Goal: Task Accomplishment & Management: Use online tool/utility

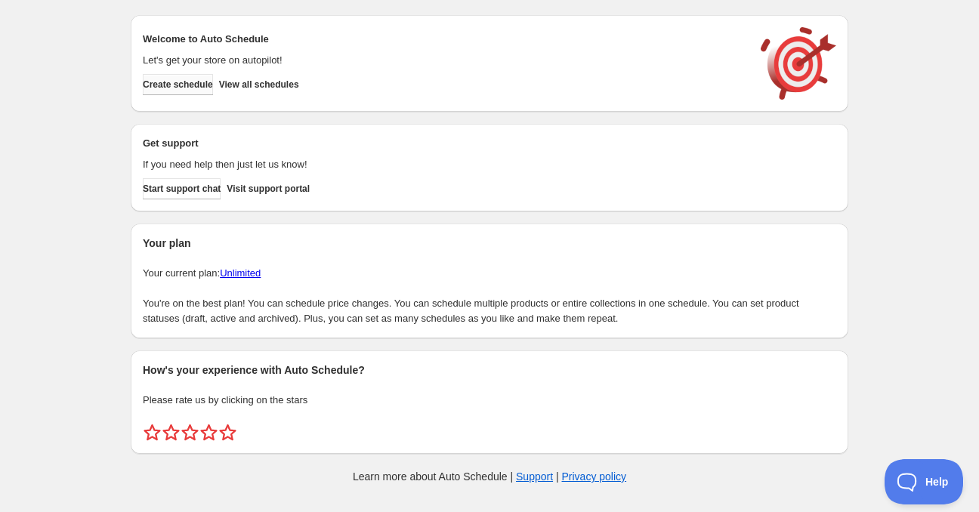
click at [202, 88] on span "Create schedule" at bounding box center [178, 85] width 70 height 12
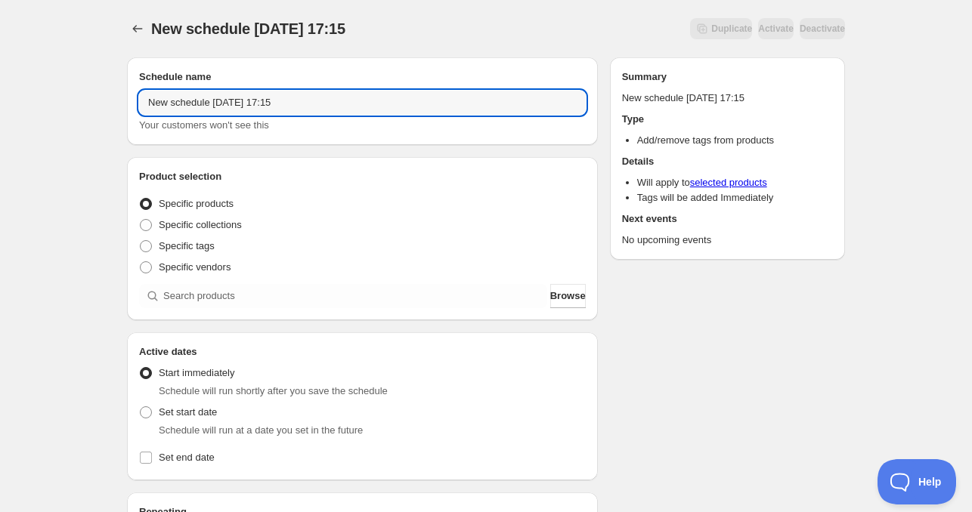
drag, startPoint x: 209, startPoint y: 107, endPoint x: 35, endPoint y: 108, distance: 174.6
click at [35, 108] on div "New schedule [DATE] 17:15. This page is ready New schedule [DATE] 17:15 Duplica…" at bounding box center [486, 458] width 972 height 916
drag, startPoint x: 194, startPoint y: 93, endPoint x: 203, endPoint y: 128, distance: 36.7
click at [194, 93] on input "[DATE] 17:15" at bounding box center [362, 103] width 447 height 24
drag, startPoint x: 227, startPoint y: 97, endPoint x: 371, endPoint y: 99, distance: 144.3
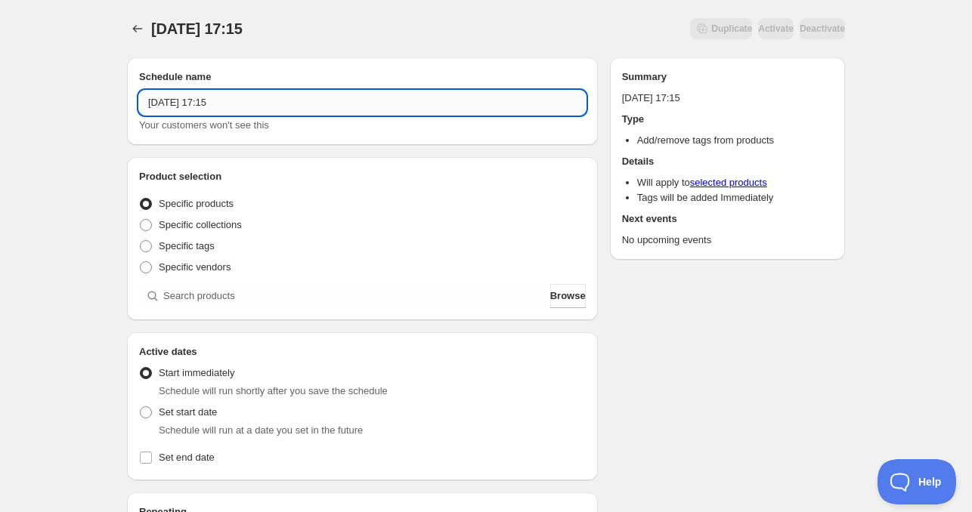
click at [363, 98] on input "[DATE] 17:15" at bounding box center [362, 103] width 447 height 24
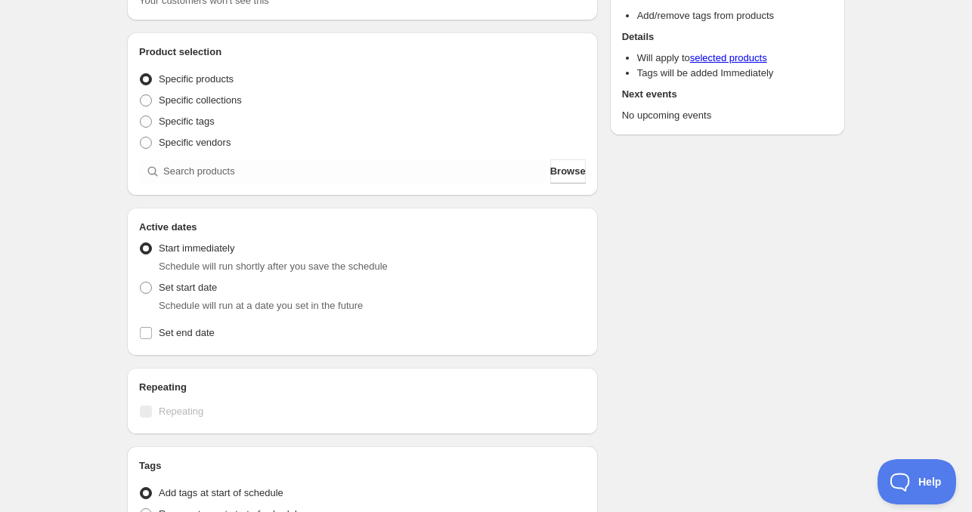
scroll to position [151, 0]
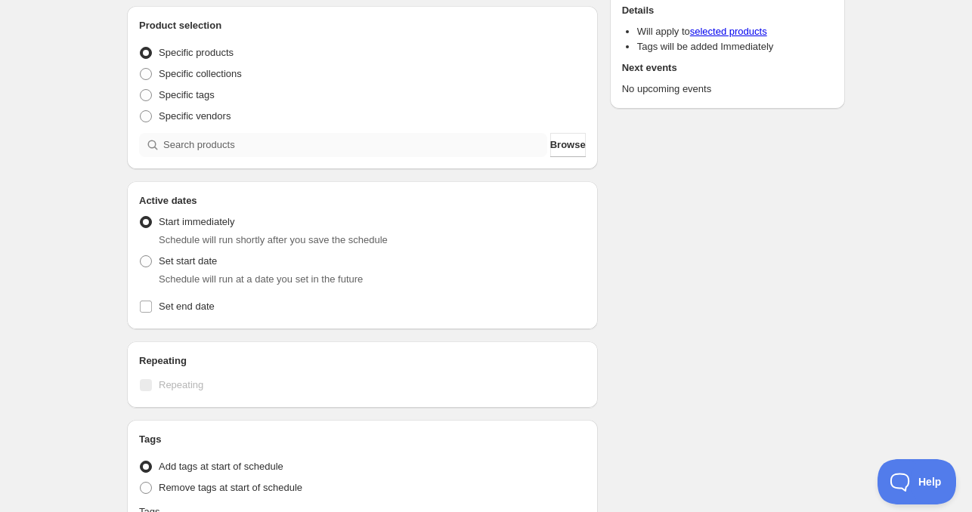
type input "[DATE] 4am"
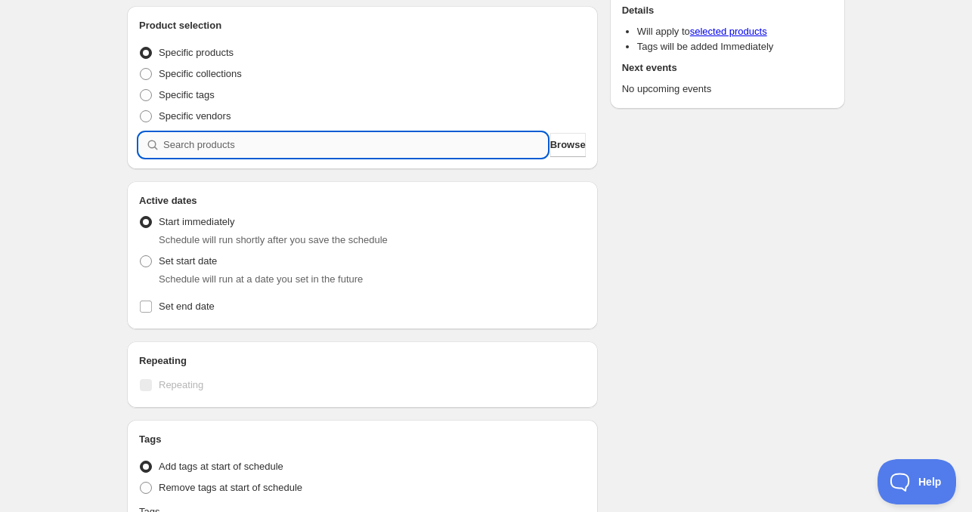
click at [196, 153] on input "search" at bounding box center [355, 145] width 384 height 24
click at [172, 259] on span "Set start date" at bounding box center [188, 260] width 58 height 11
click at [141, 256] on input "Set start date" at bounding box center [140, 255] width 1 height 1
radio input "true"
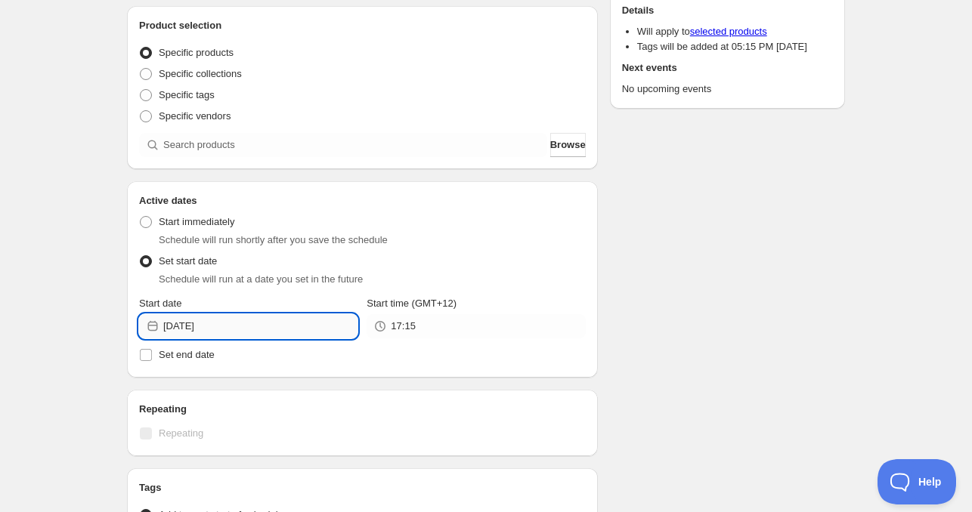
click at [261, 327] on input "[DATE]" at bounding box center [260, 326] width 194 height 24
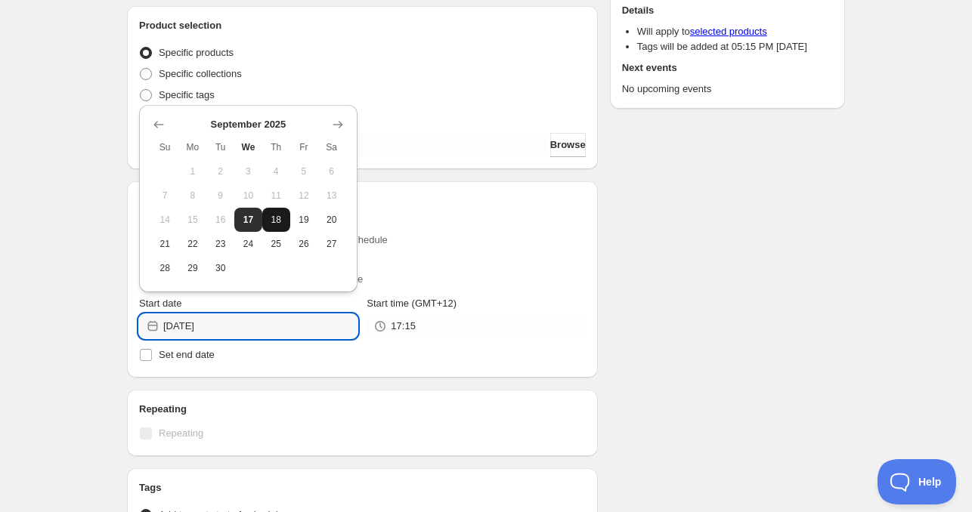
click at [266, 217] on button "18" at bounding box center [276, 220] width 28 height 24
type input "[DATE]"
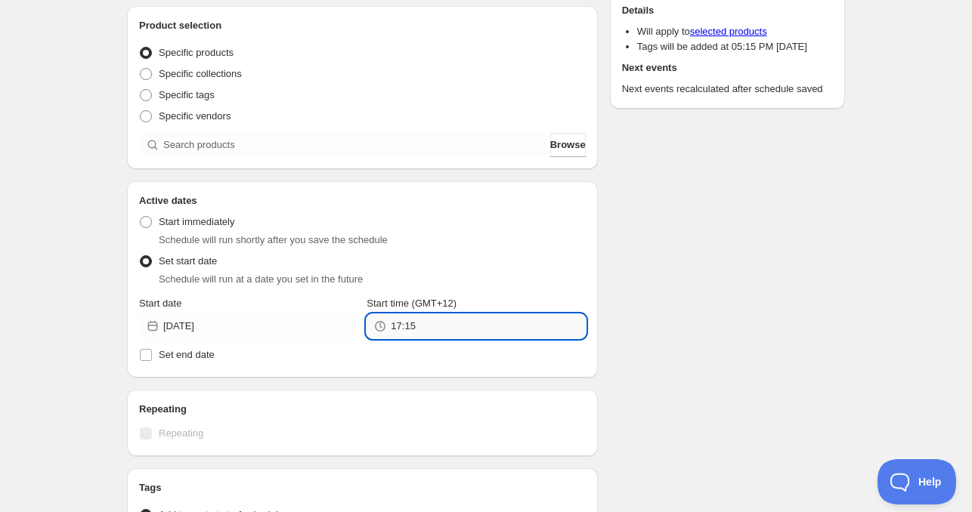
click at [453, 323] on input "17:15" at bounding box center [488, 326] width 194 height 24
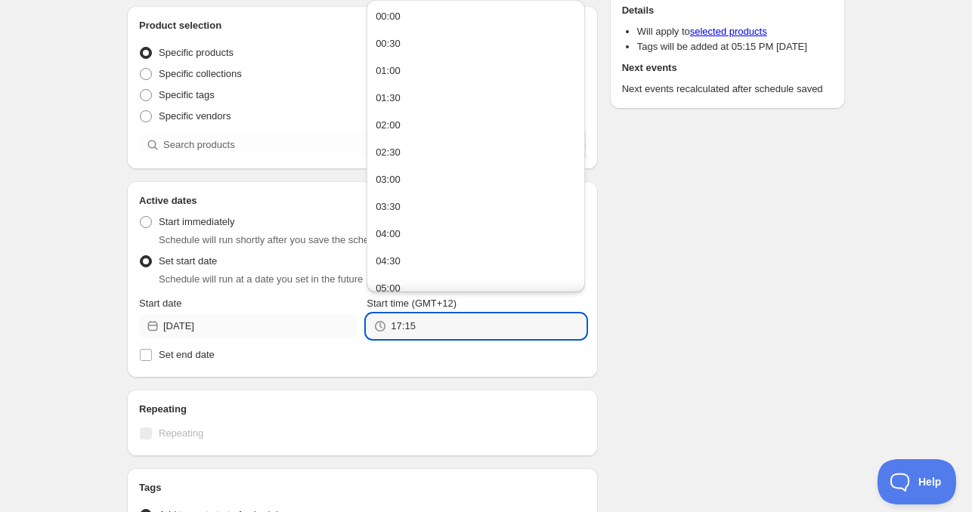
click at [335, 317] on div "Start date [DATE] Start time (GMT+12) 17:15" at bounding box center [362, 317] width 447 height 42
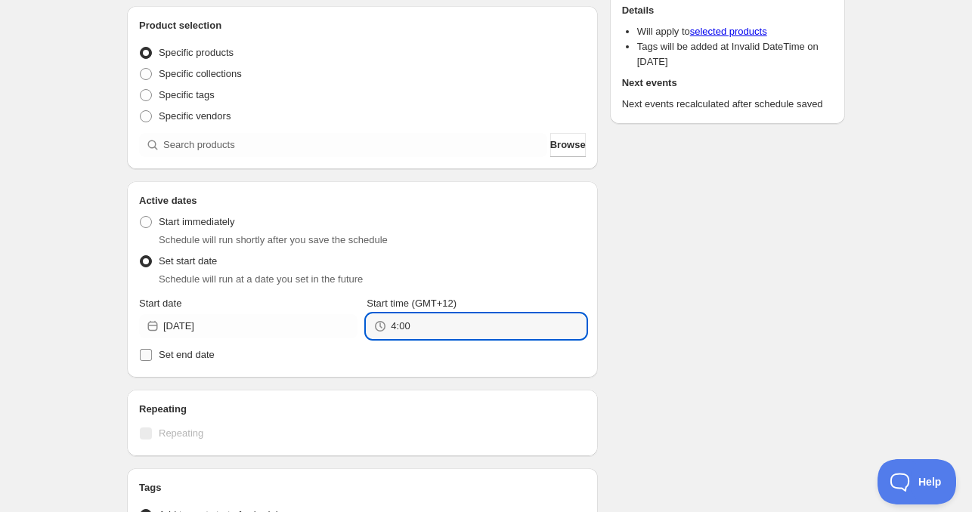
type input "4:00"
click at [200, 355] on span "Set end date" at bounding box center [187, 354] width 56 height 11
click at [152, 355] on input "Set end date" at bounding box center [146, 355] width 12 height 12
checkbox input "true"
type input "04:00"
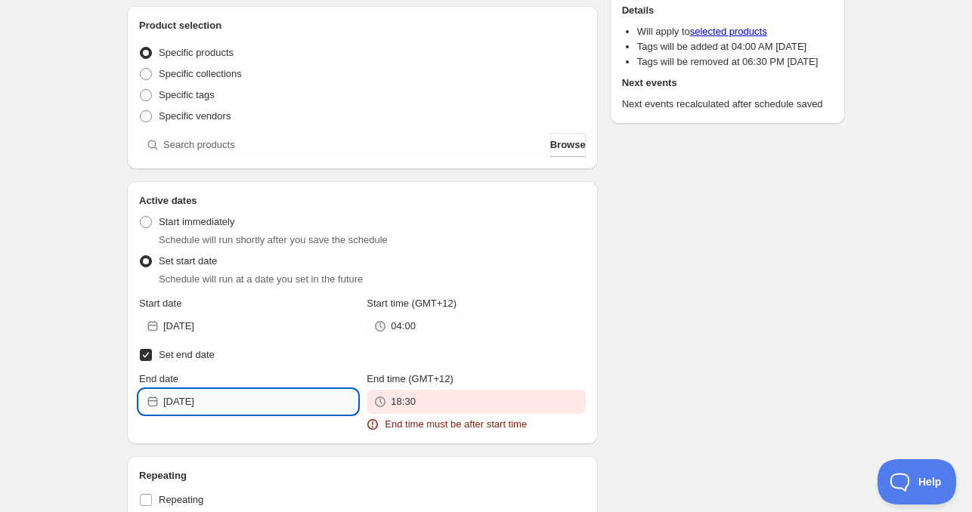
click at [218, 399] on input "[DATE]" at bounding box center [260, 402] width 194 height 24
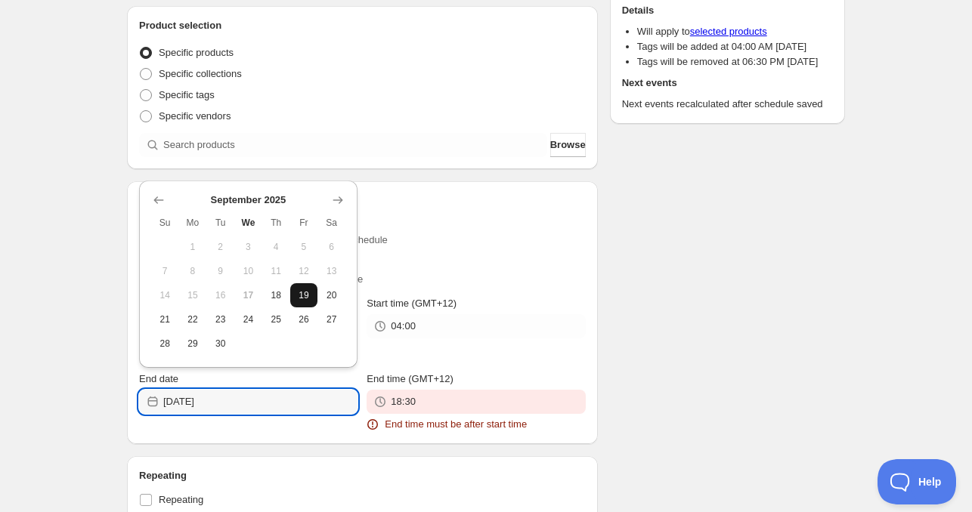
click at [312, 295] on button "19" at bounding box center [304, 295] width 28 height 24
type input "[DATE]"
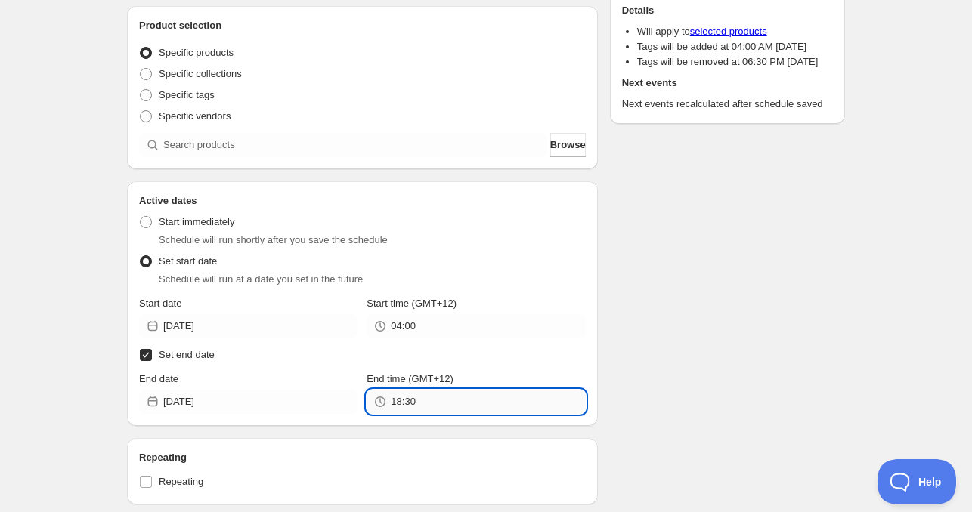
click at [431, 409] on input "18:30" at bounding box center [488, 402] width 194 height 24
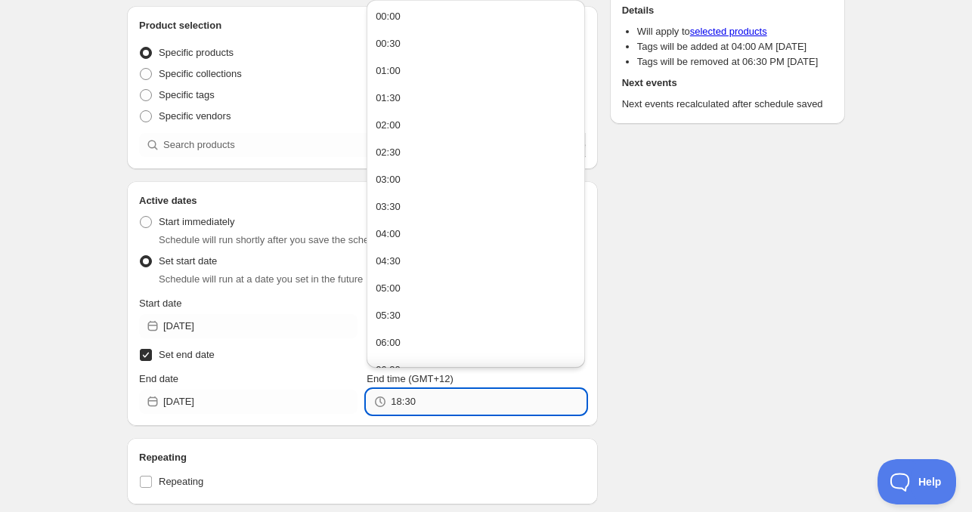
paste input "4:0"
click at [444, 426] on div "Schedule name [DATE] 4am Your customers won't see this Product selection Entity…" at bounding box center [362, 351] width 471 height 890
type input "04:00"
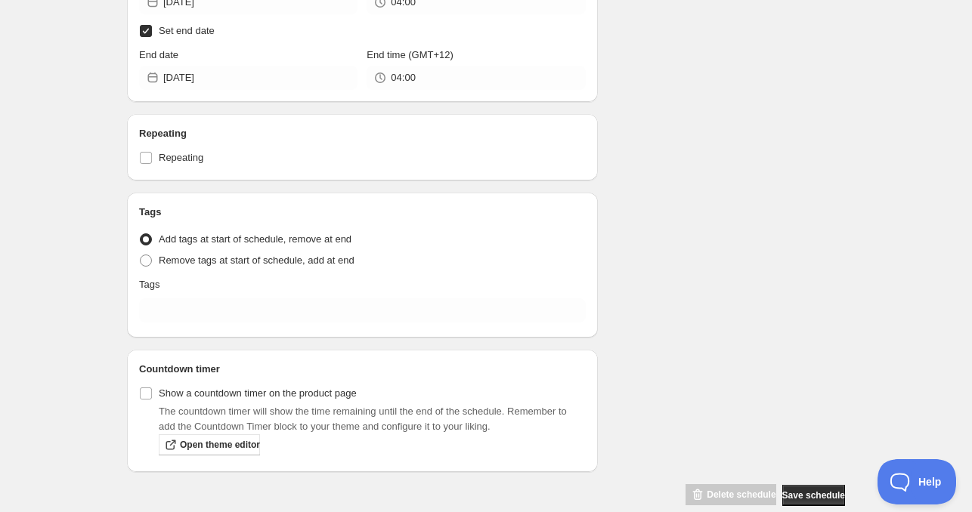
scroll to position [498, 0]
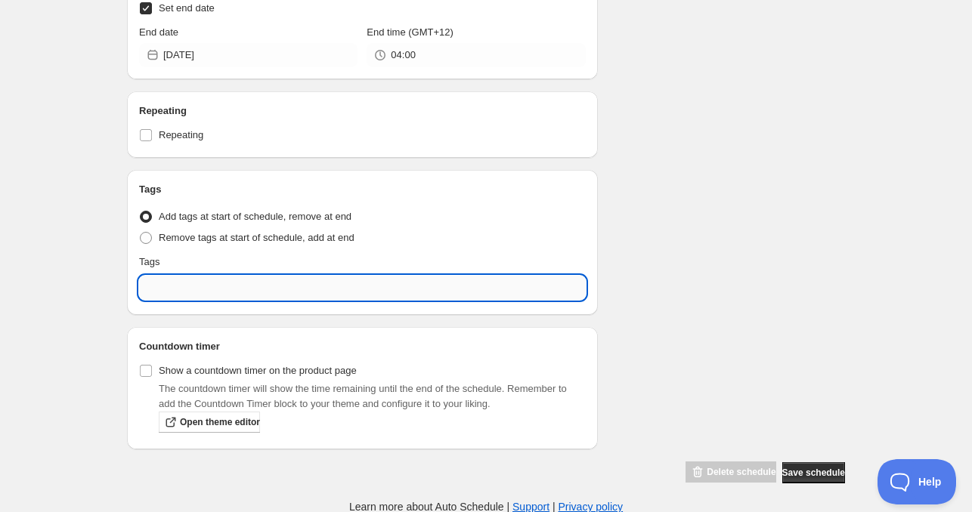
click at [160, 280] on input "text" at bounding box center [362, 288] width 447 height 24
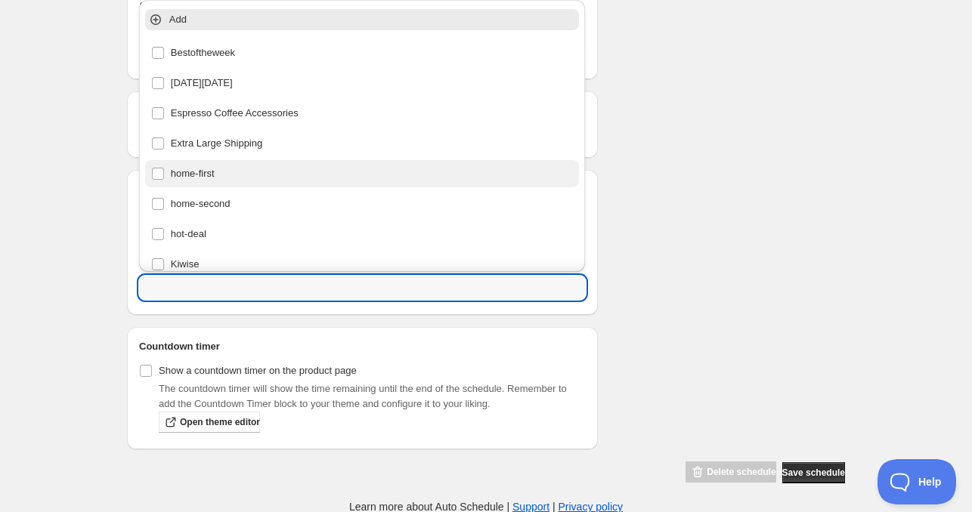
click at [187, 187] on div "home-first" at bounding box center [362, 173] width 434 height 27
type input "home-first"
checkbox input "true"
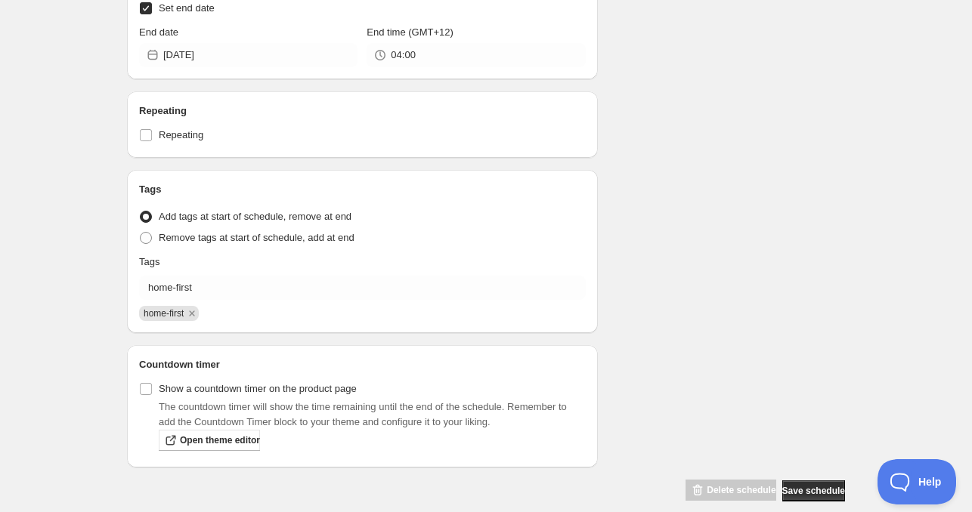
drag, startPoint x: 897, startPoint y: 323, endPoint x: 880, endPoint y: 320, distance: 17.5
click at [895, 323] on div "[DATE] 4am. This page is ready [DATE] 4am Duplicate Activate Deactivate More ac…" at bounding box center [486, 17] width 972 height 1031
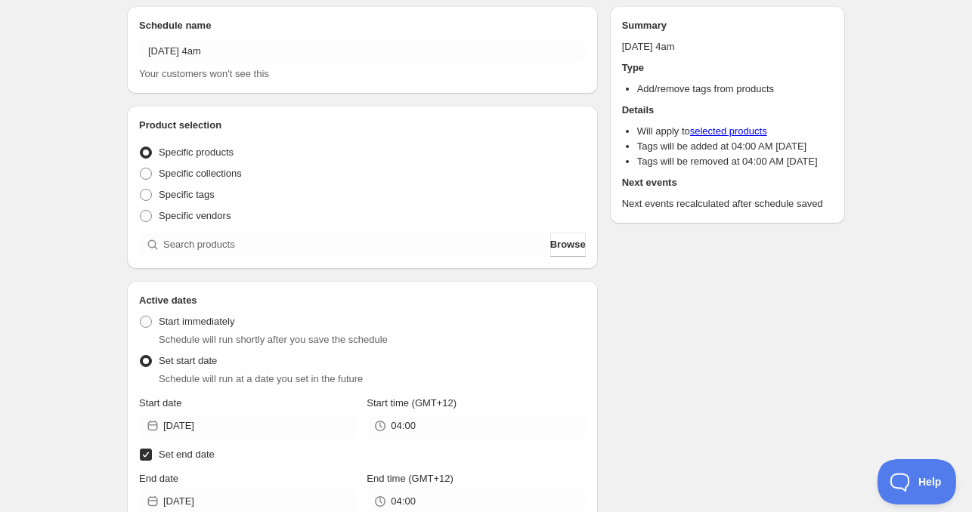
scroll to position [0, 0]
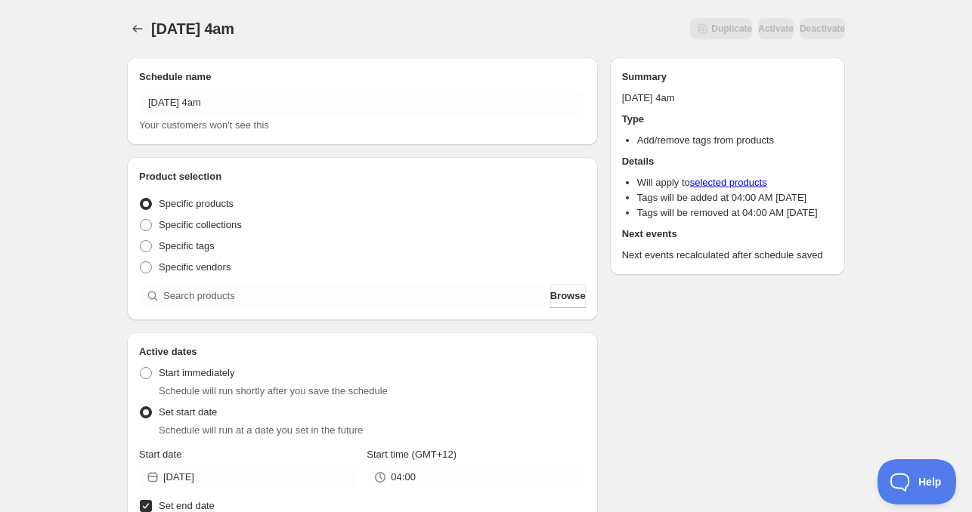
click at [216, 280] on div "Product selection Entity type Specific products Specific collections Specific t…" at bounding box center [362, 238] width 447 height 139
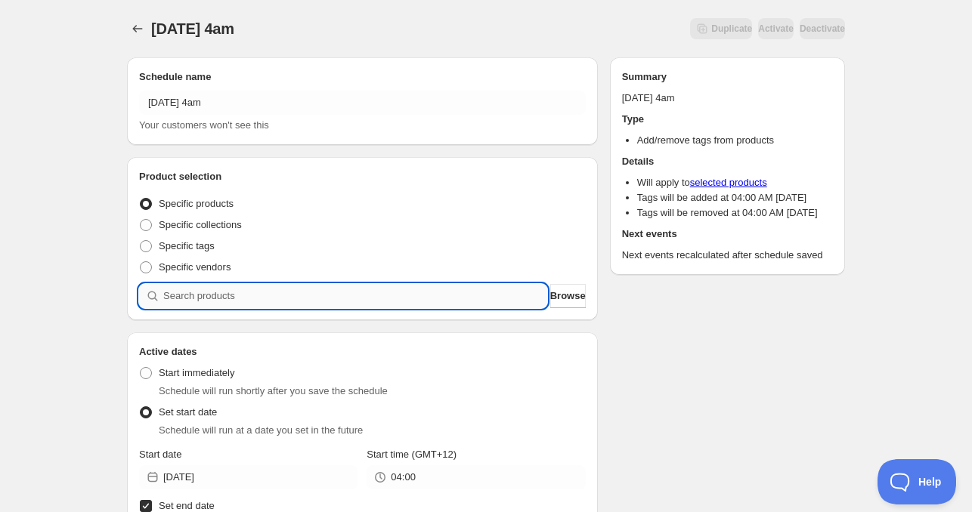
click at [193, 289] on input "search" at bounding box center [355, 296] width 384 height 24
paste input "CNH24084"
type input "CNH24084"
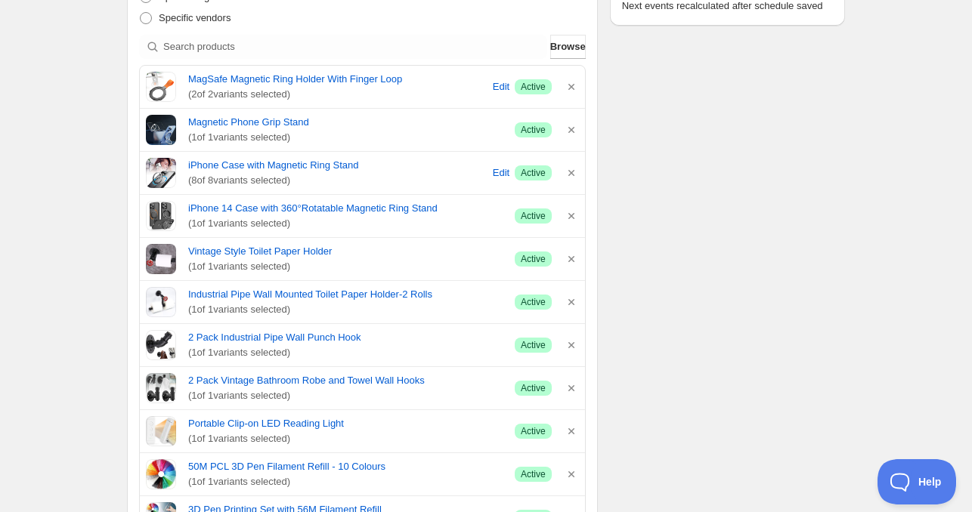
scroll to position [151, 0]
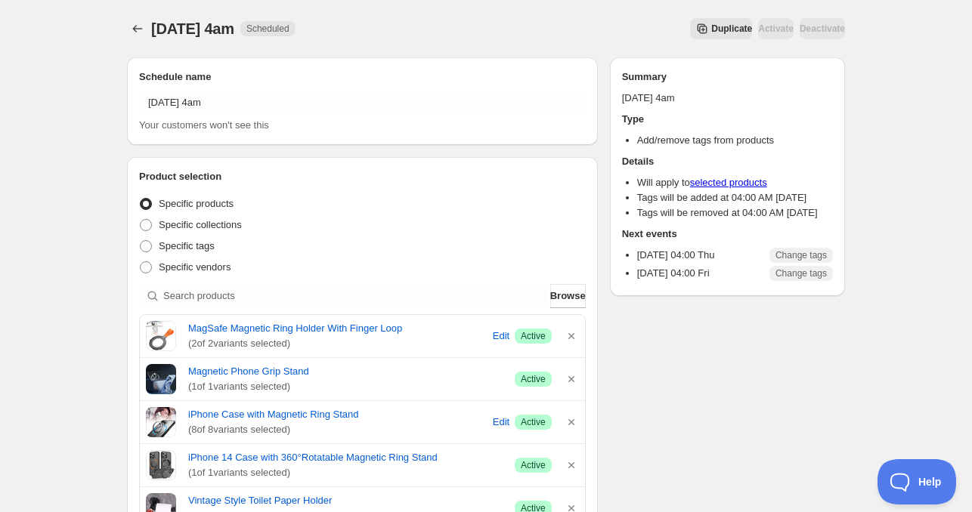
click at [129, 26] on button "Schedules" at bounding box center [137, 28] width 21 height 21
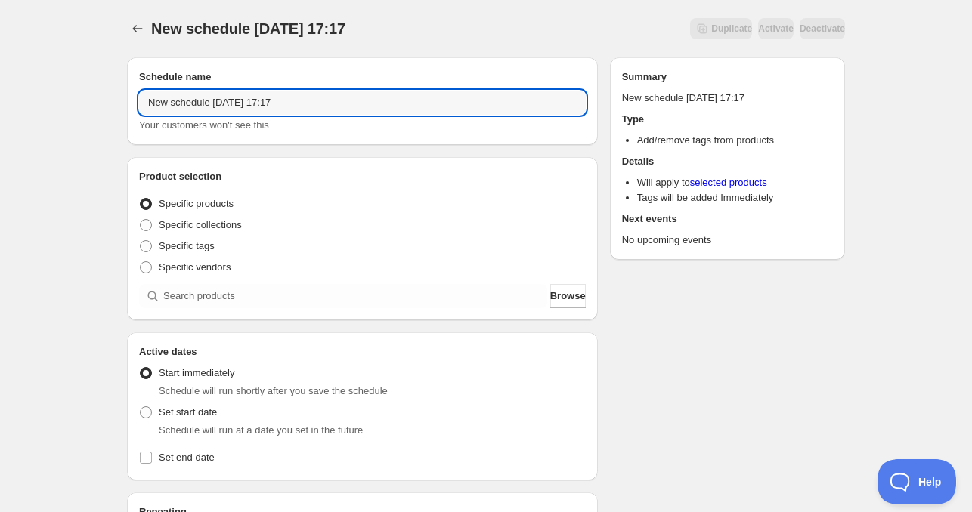
drag, startPoint x: 209, startPoint y: 104, endPoint x: -5, endPoint y: 105, distance: 213.8
click at [0, 105] on html "New schedule [DATE] 17:17. This page is ready New schedule [DATE] 17:17 Duplica…" at bounding box center [486, 256] width 972 height 512
click at [205, 106] on input "[DATE] 17:17" at bounding box center [362, 103] width 447 height 24
drag, startPoint x: 215, startPoint y: 97, endPoint x: 316, endPoint y: 111, distance: 102.2
click at [314, 111] on input "[DATE] 17:17" at bounding box center [362, 103] width 447 height 24
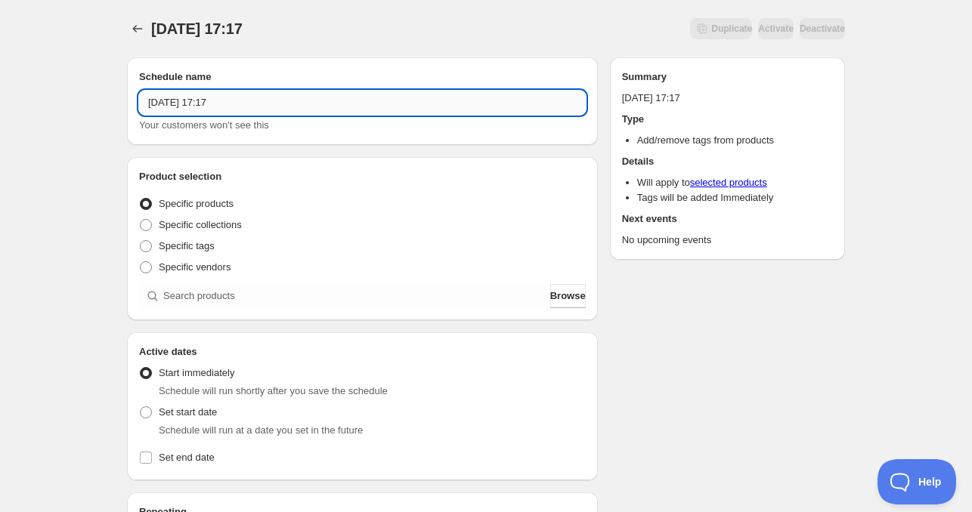
click at [316, 111] on input "[DATE] 17:17" at bounding box center [362, 103] width 447 height 24
drag, startPoint x: 226, startPoint y: 103, endPoint x: 320, endPoint y: 113, distance: 95.0
click at [295, 108] on input "[DATE] 17:17" at bounding box center [362, 103] width 447 height 24
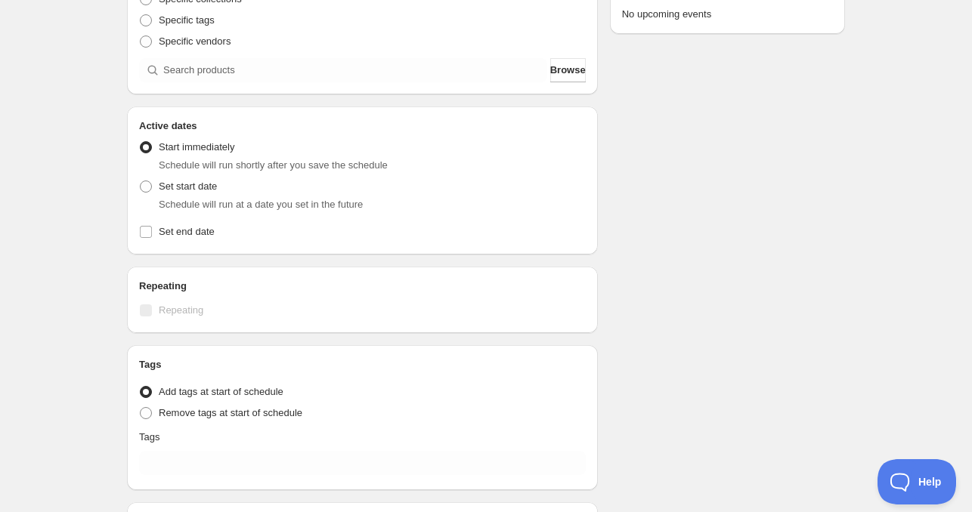
scroll to position [227, 0]
type input "[DATE] 11am"
click at [183, 185] on span "Set start date" at bounding box center [188, 185] width 58 height 11
click at [141, 181] on input "Set start date" at bounding box center [140, 180] width 1 height 1
radio input "true"
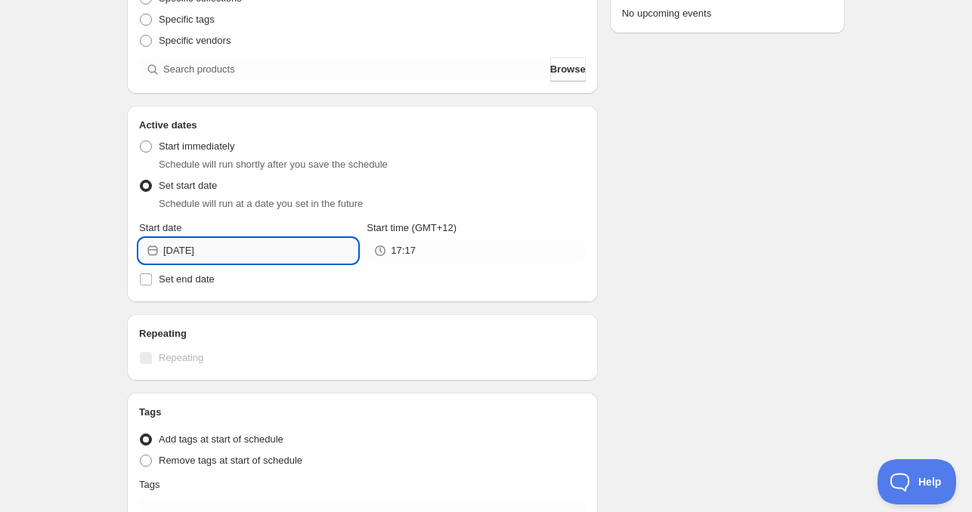
click at [255, 255] on input "[DATE]" at bounding box center [260, 251] width 194 height 24
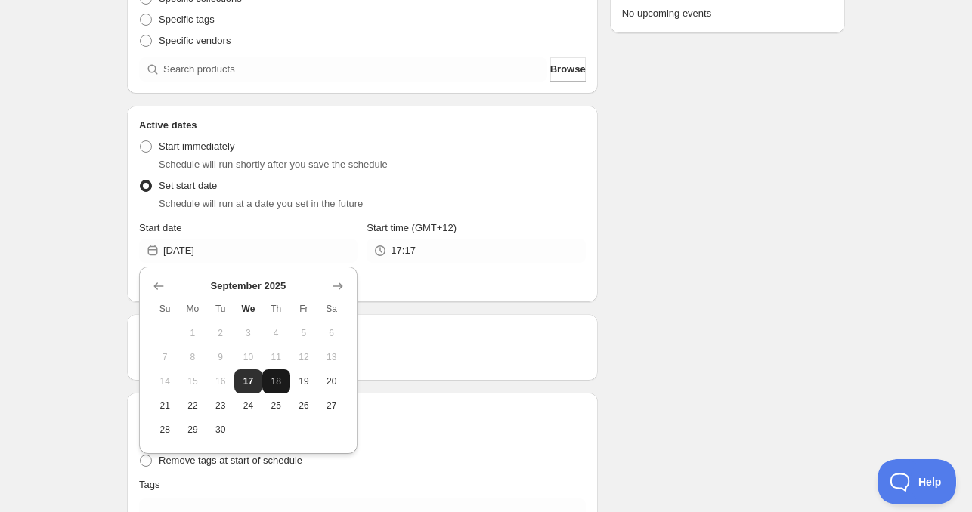
click at [276, 381] on span "18" at bounding box center [276, 382] width 16 height 12
type input "[DATE]"
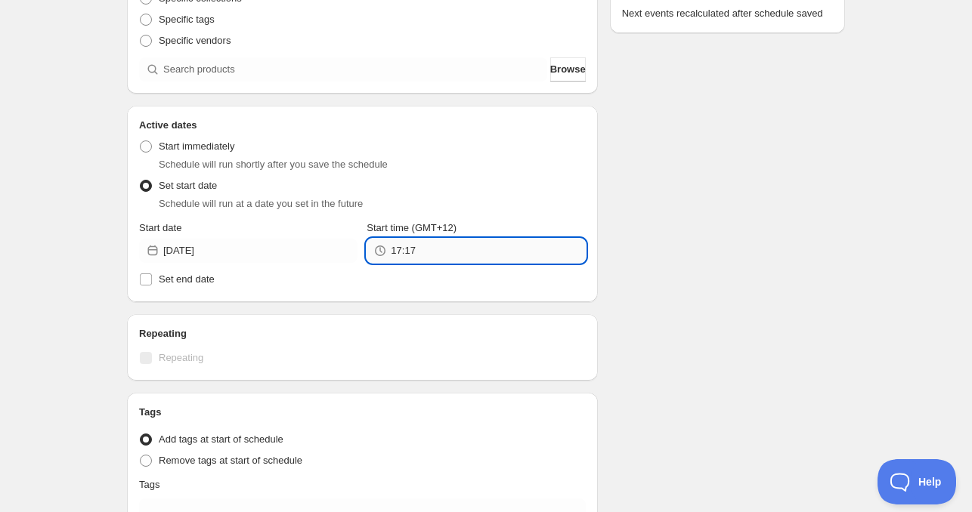
click at [420, 253] on input "17:17" at bounding box center [488, 251] width 194 height 24
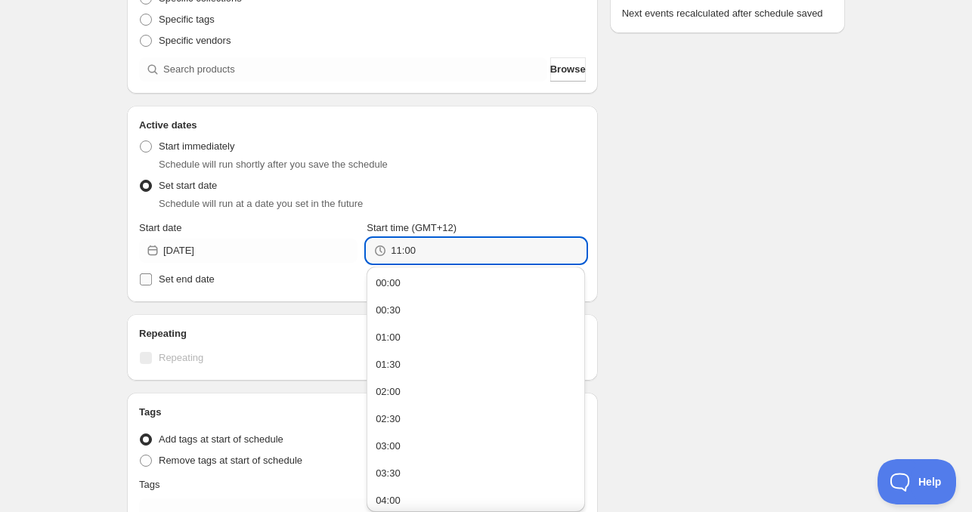
type input "11:00"
click at [207, 283] on span "Set end date" at bounding box center [187, 279] width 56 height 11
click at [152, 283] on input "Set end date" at bounding box center [146, 280] width 12 height 12
checkbox input "true"
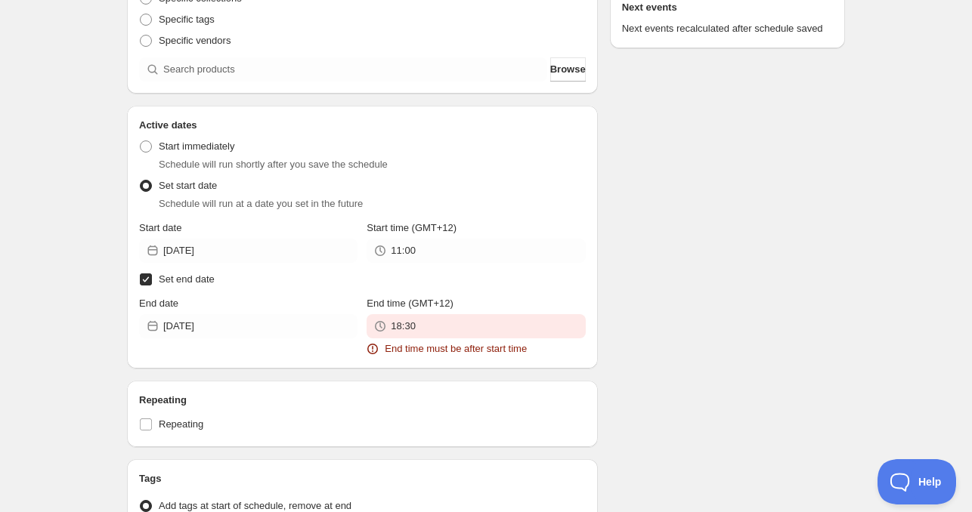
click at [221, 352] on div "End date [DATE]" at bounding box center [248, 326] width 218 height 60
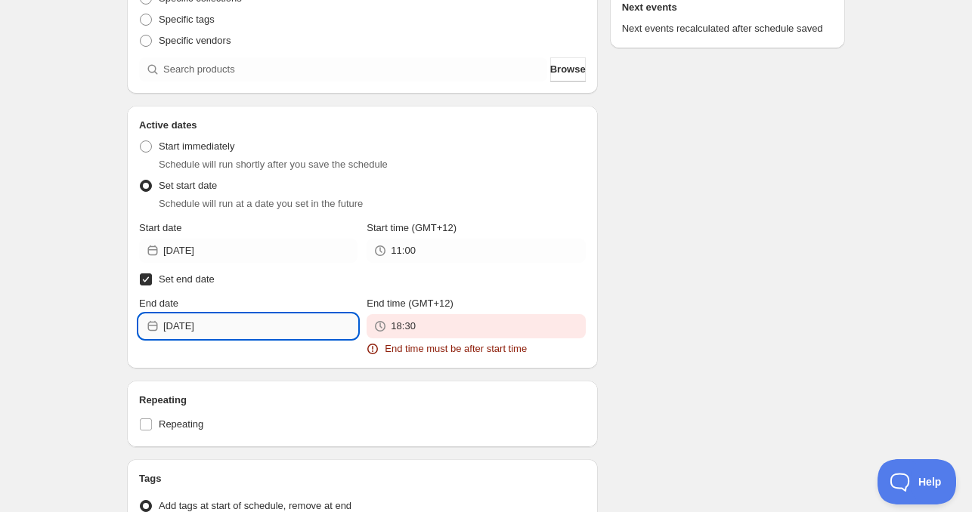
click at [224, 334] on input "[DATE]" at bounding box center [260, 326] width 194 height 24
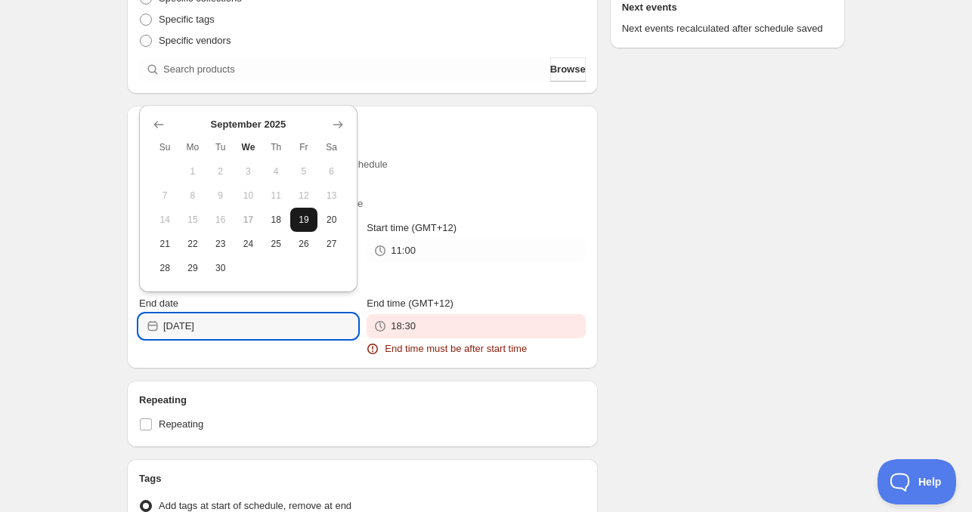
click at [298, 223] on span "19" at bounding box center [304, 220] width 16 height 12
type input "[DATE]"
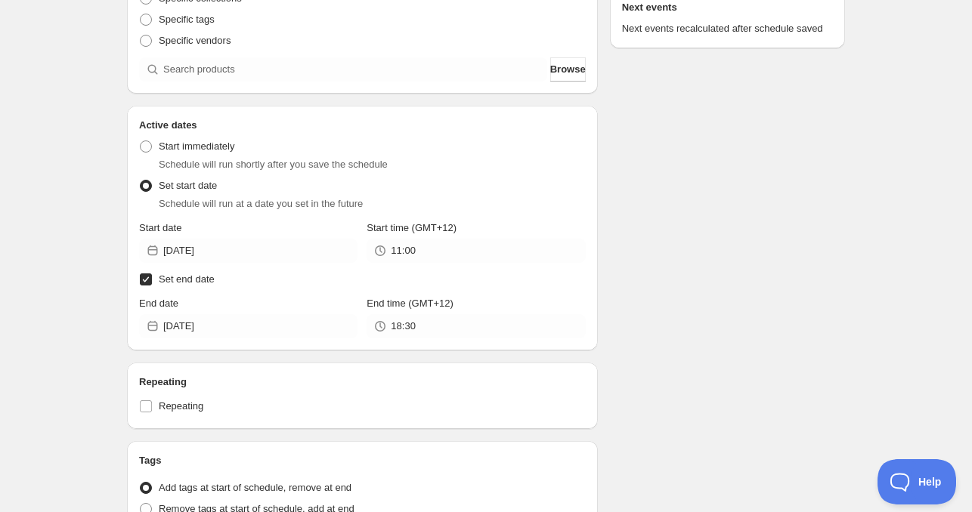
click at [441, 308] on span "End time (GMT+12)" at bounding box center [409, 303] width 87 height 11
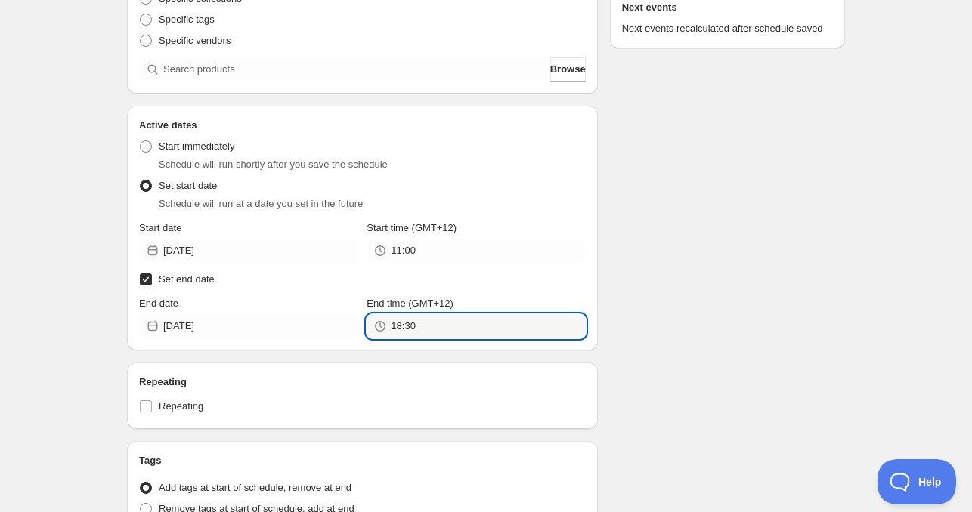
click at [441, 314] on input "18:30" at bounding box center [488, 326] width 194 height 24
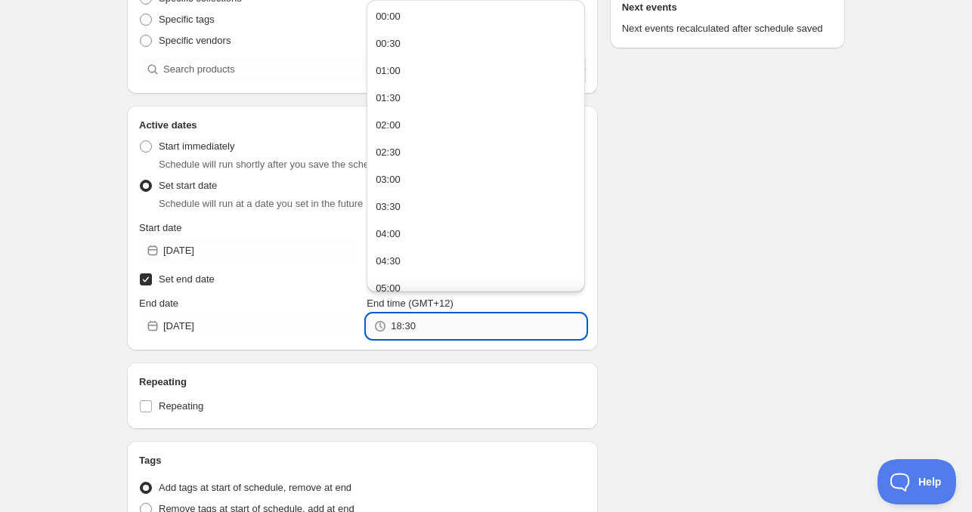
click at [432, 323] on input "18:30" at bounding box center [488, 326] width 194 height 24
paste input "1:0"
type input "11:00"
click at [682, 295] on div "Schedule name [DATE] 11am Your customers won't see this Product selection Entit…" at bounding box center [480, 287] width 730 height 937
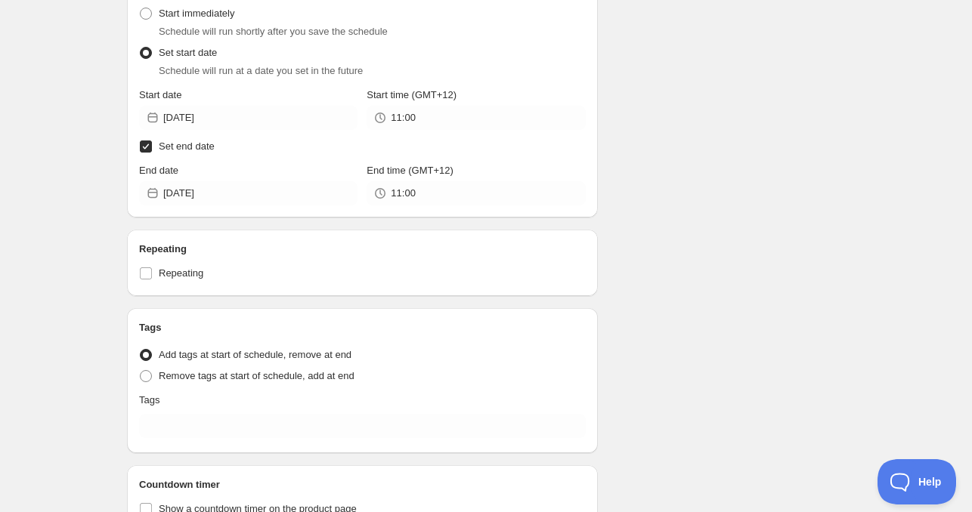
scroll to position [453, 0]
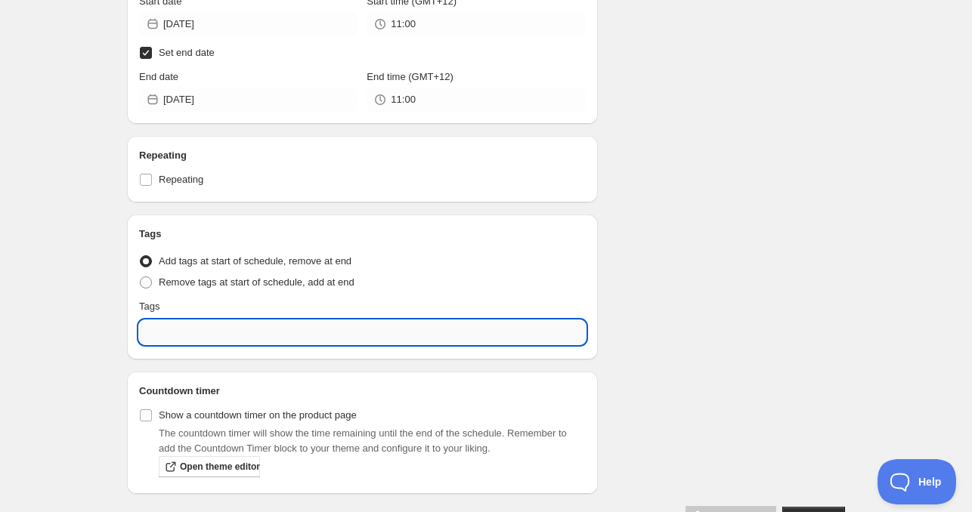
click at [203, 331] on input "text" at bounding box center [362, 332] width 447 height 24
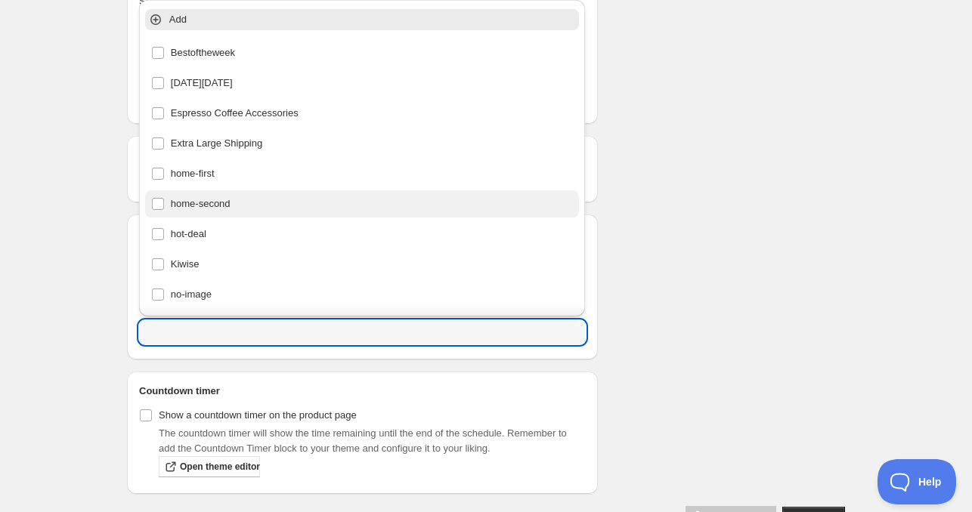
click at [207, 200] on div "home-second" at bounding box center [362, 203] width 422 height 21
type input "home-second"
checkbox input "true"
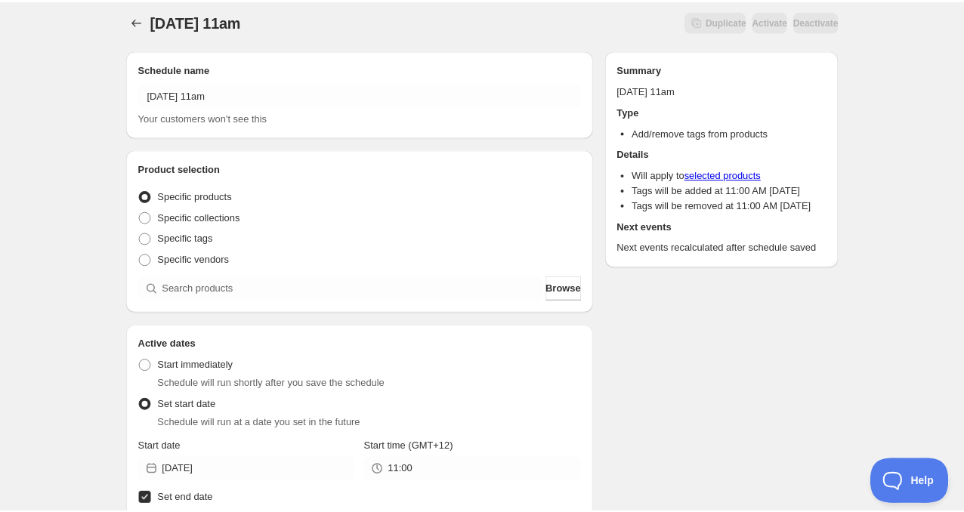
scroll to position [0, 0]
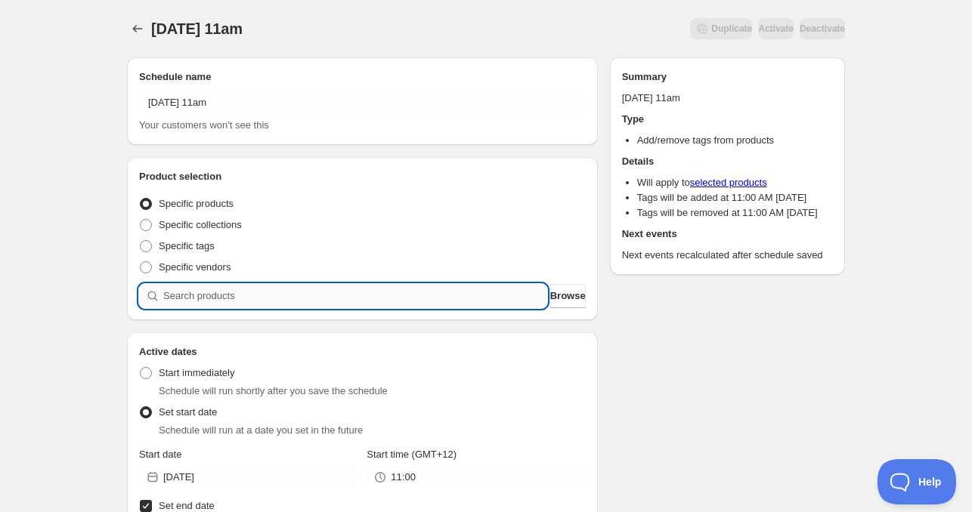
click at [233, 286] on input "search" at bounding box center [355, 296] width 384 height 24
paste input "search"
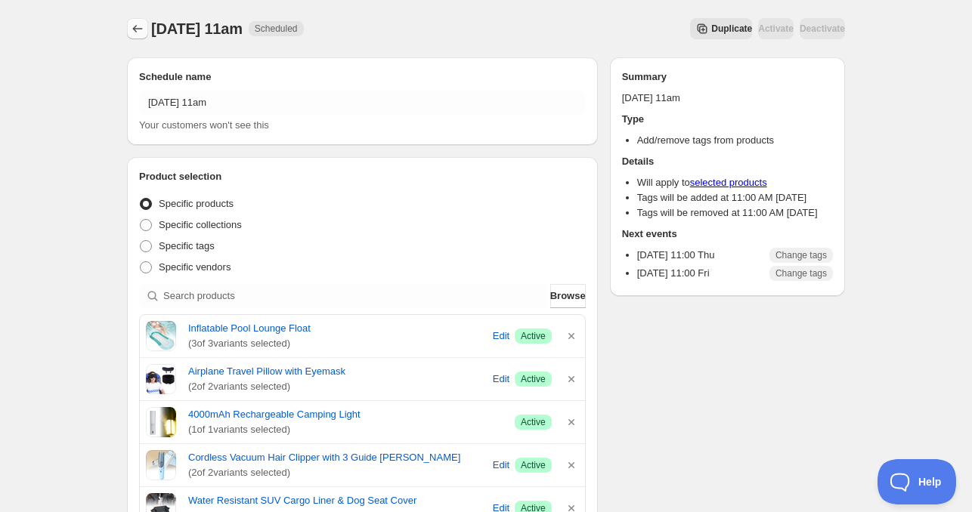
click at [145, 36] on button "Schedules" at bounding box center [137, 28] width 21 height 21
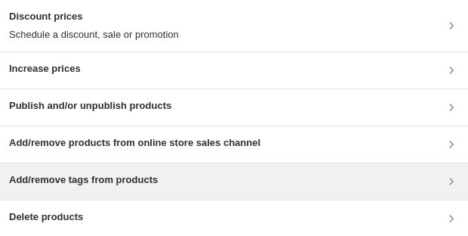
click at [109, 176] on h3 "Add/remove tags from products" at bounding box center [83, 179] width 149 height 15
click at [123, 181] on h3 "Add/remove tags from products" at bounding box center [83, 179] width 149 height 15
